Goal: Transaction & Acquisition: Purchase product/service

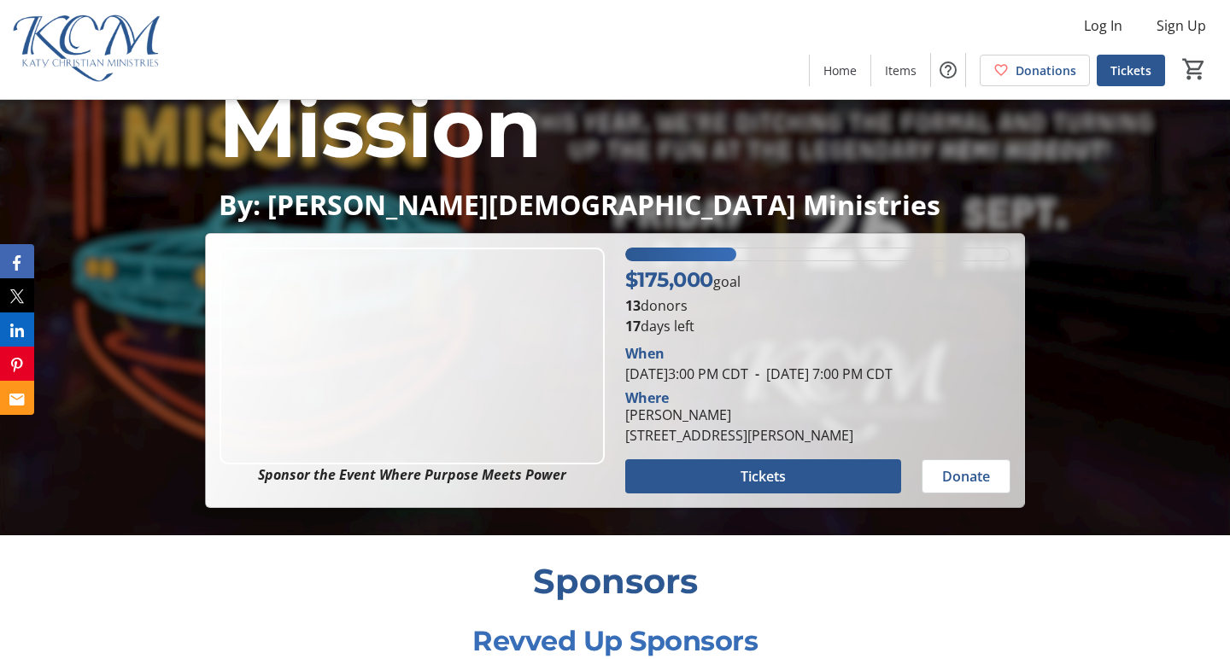
scroll to position [155, 0]
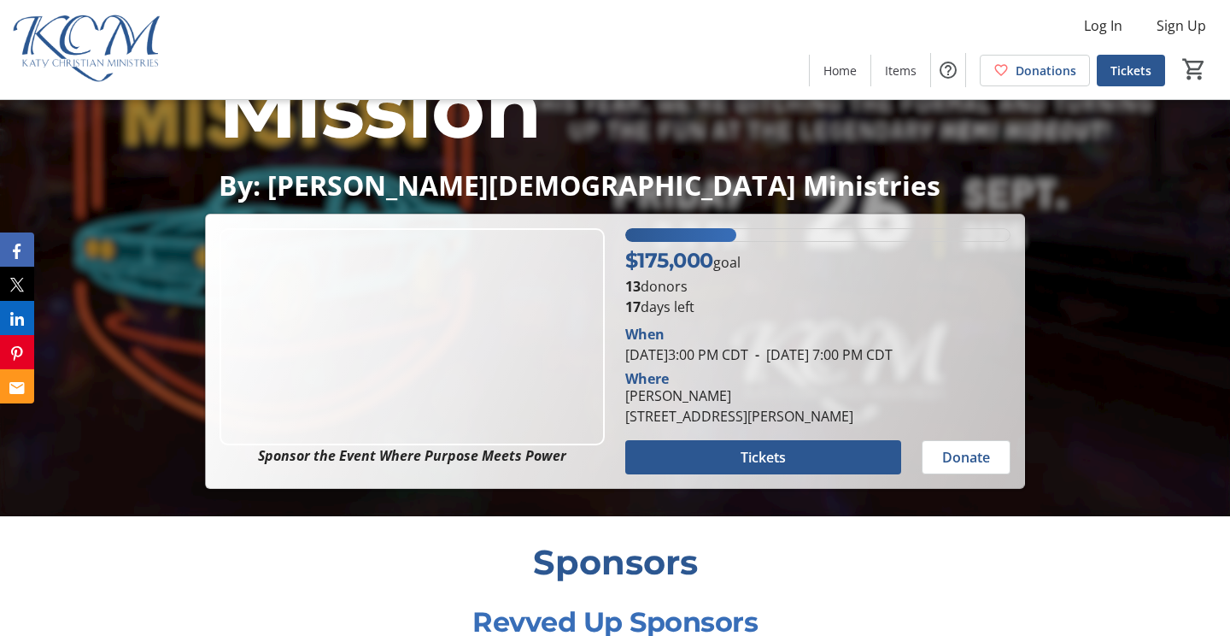
scroll to position [172, 0]
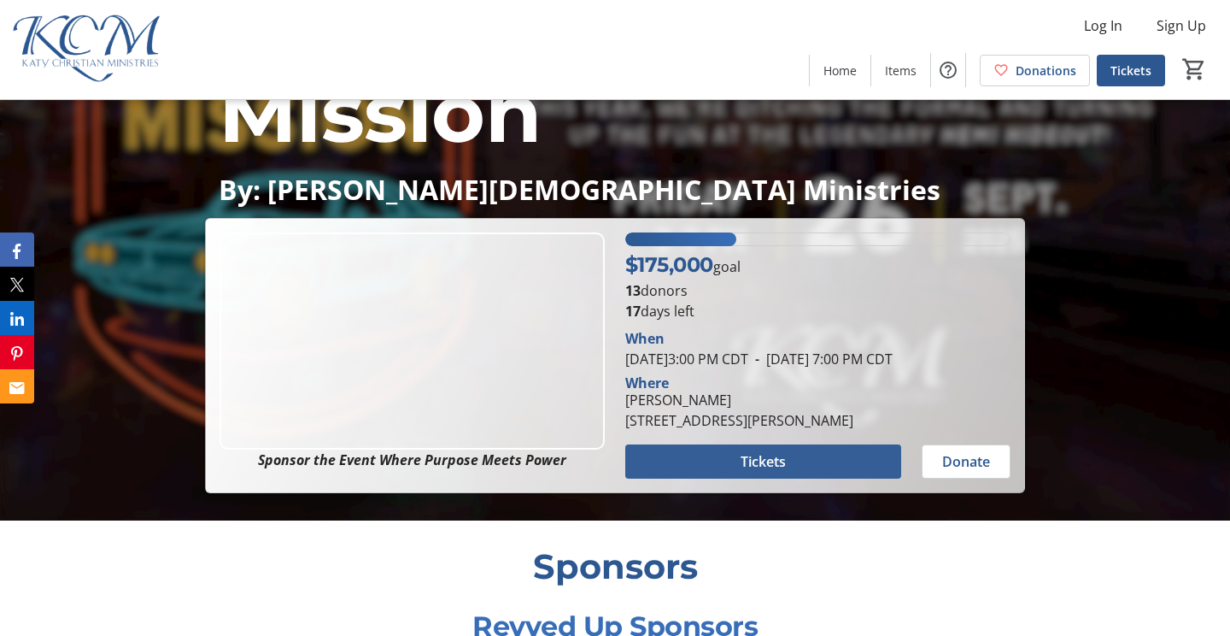
click at [759, 472] on span "Tickets" at bounding box center [763, 461] width 45 height 21
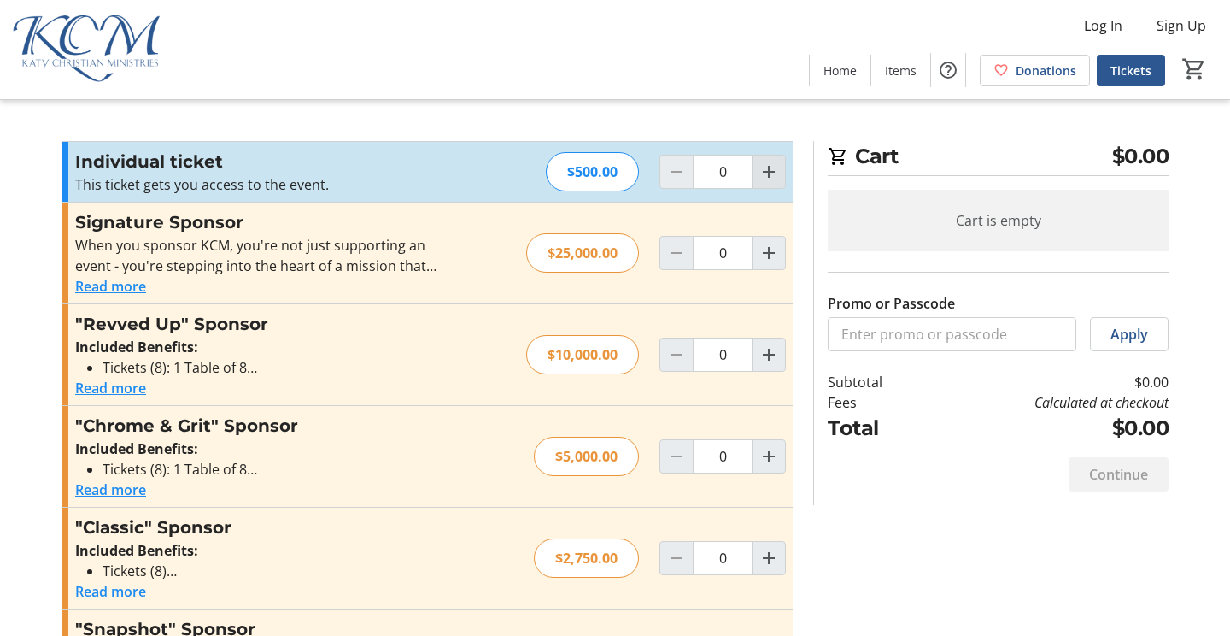
click at [777, 169] on mat-icon "Increment by one" at bounding box center [769, 171] width 21 height 21
type input "1"
